Goal: Check status: Check status

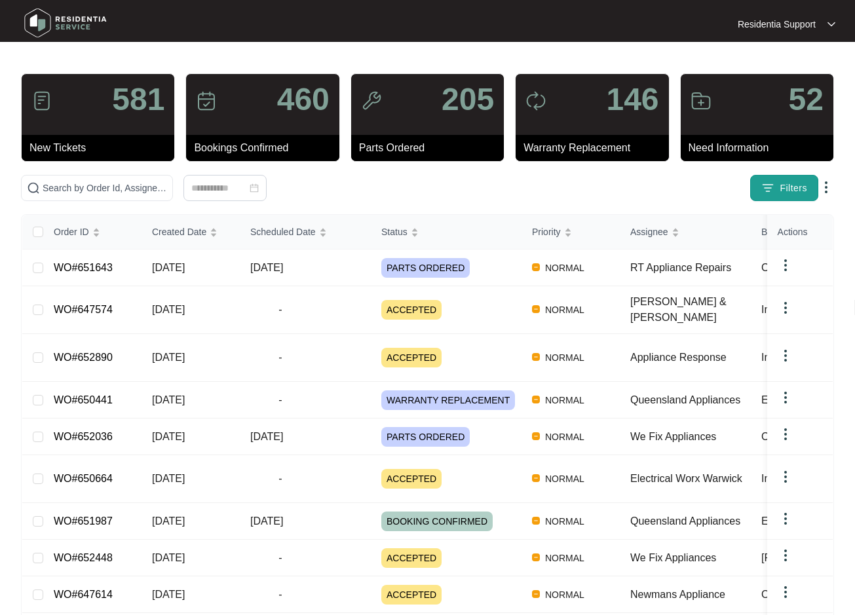
click at [775, 188] on img "button" at bounding box center [767, 188] width 13 height 13
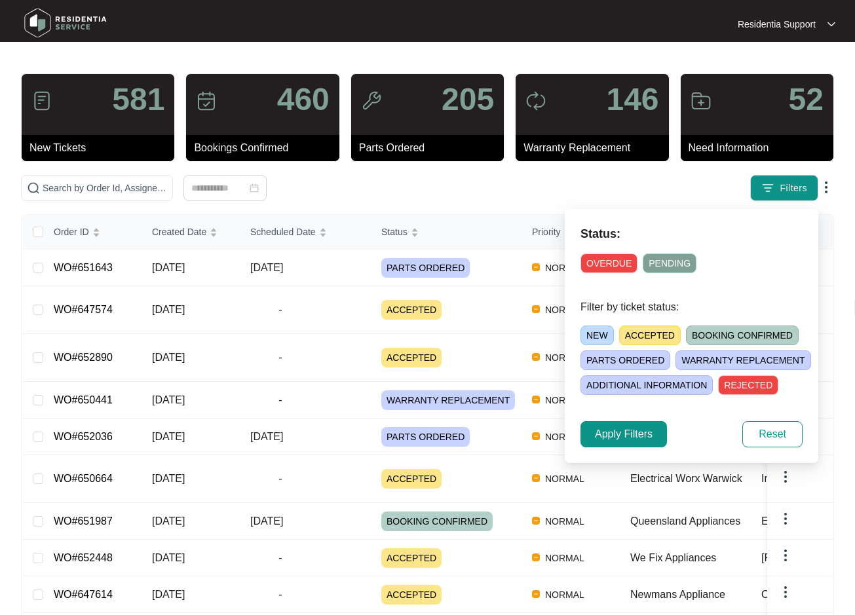
click at [613, 259] on span "OVERDUE" at bounding box center [609, 264] width 57 height 20
click at [630, 429] on span "Apply Filters" at bounding box center [624, 435] width 58 height 16
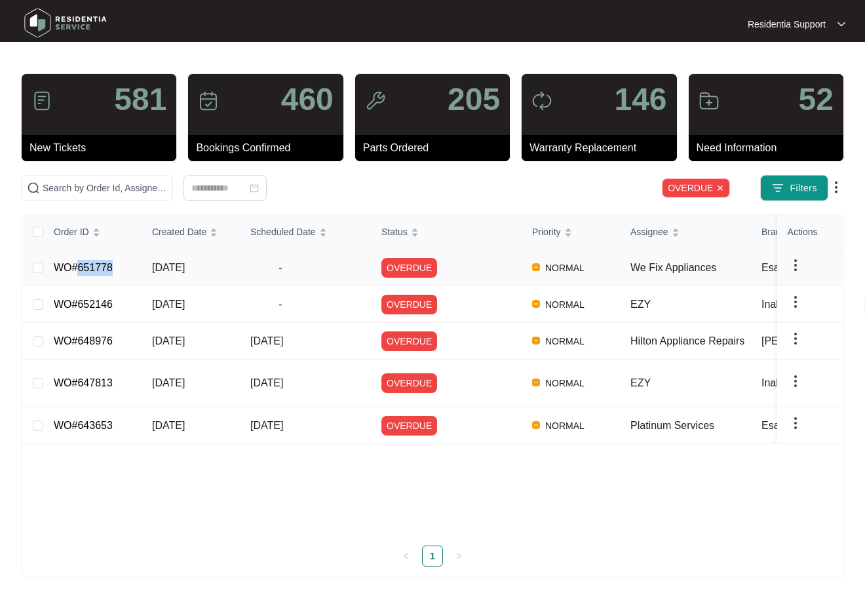
drag, startPoint x: 117, startPoint y: 269, endPoint x: 78, endPoint y: 271, distance: 39.4
click at [78, 271] on td "WO#651778" at bounding box center [92, 268] width 98 height 37
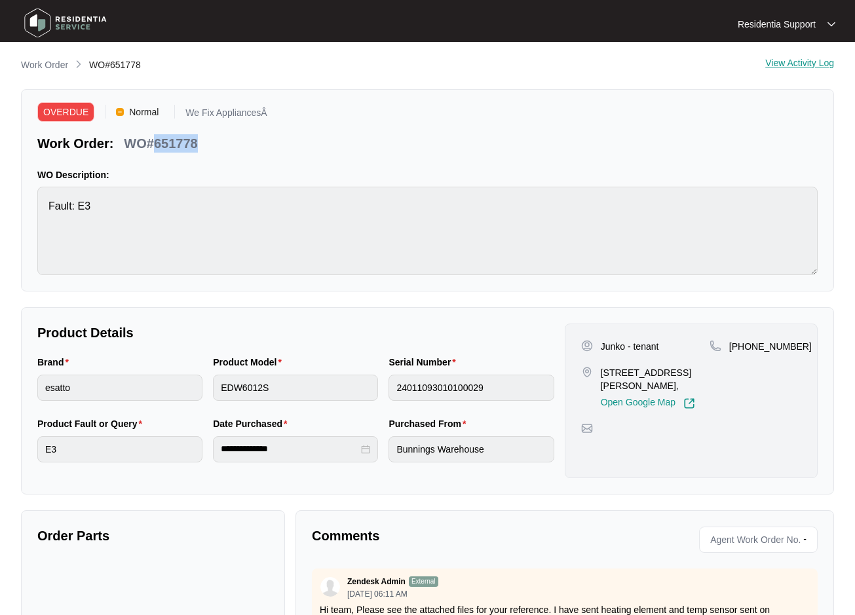
drag, startPoint x: 204, startPoint y: 144, endPoint x: 87, endPoint y: 37, distance: 158.2
click at [155, 145] on div "Work Order: WO#651778" at bounding box center [152, 141] width 230 height 23
copy p "651778"
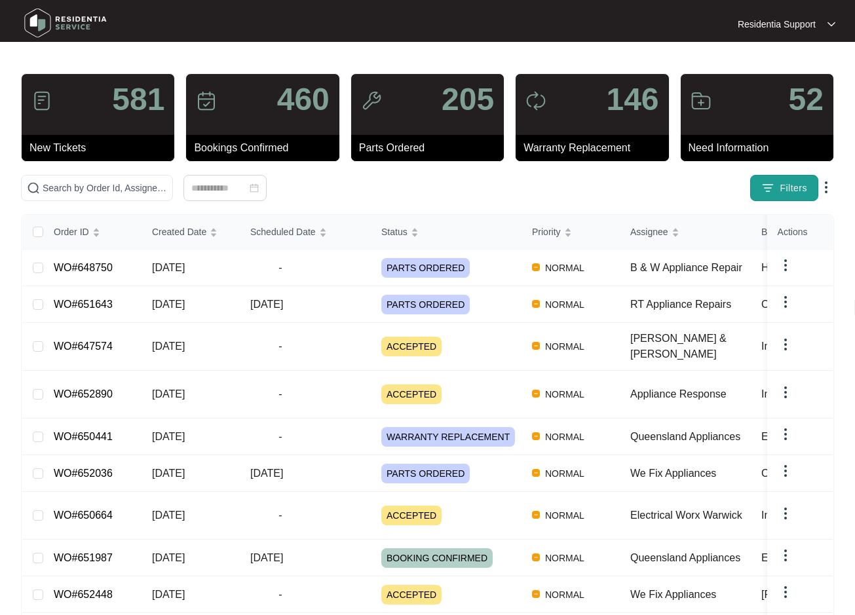
click at [784, 184] on span "Filters" at bounding box center [794, 189] width 28 height 14
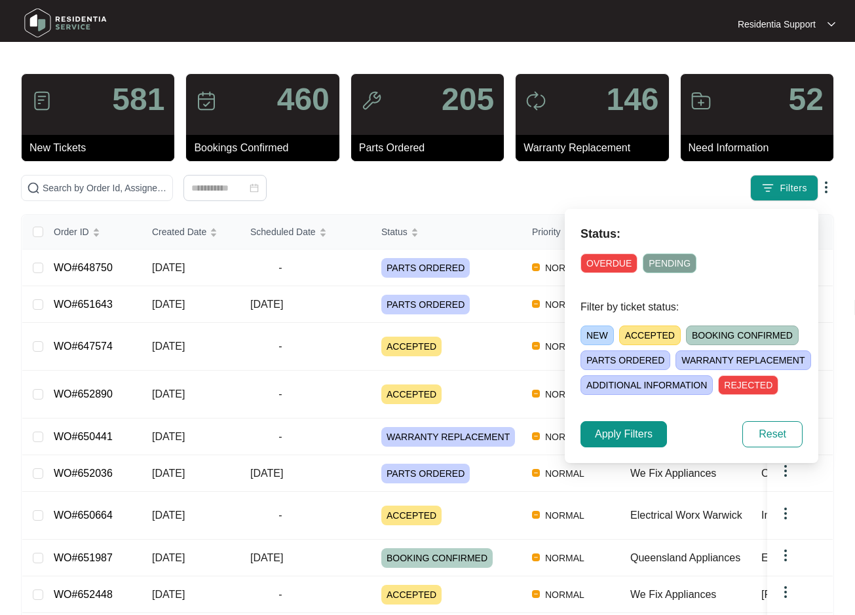
click at [606, 259] on span "OVERDUE" at bounding box center [609, 264] width 57 height 20
click at [640, 425] on button "Apply Filters" at bounding box center [624, 434] width 87 height 26
